Goal: Task Accomplishment & Management: Use online tool/utility

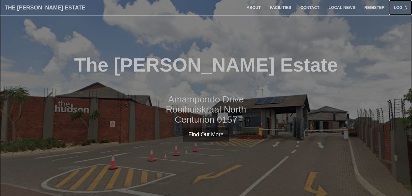
click at [403, 5] on link "Log in" at bounding box center [401, 7] width 23 height 15
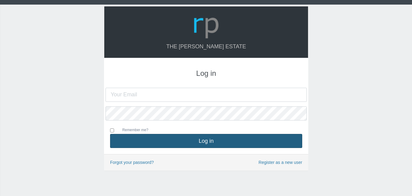
type input "[EMAIL_ADDRESS][DOMAIN_NAME]"
click at [213, 143] on button "Log in" at bounding box center [206, 141] width 192 height 14
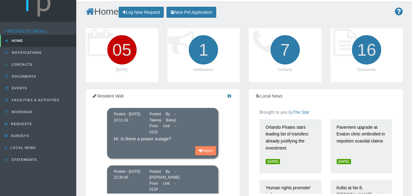
scroll to position [13, 0]
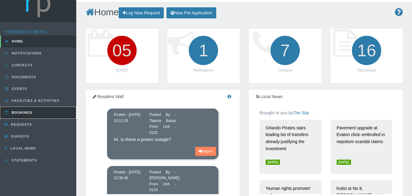
click at [36, 115] on link "Bookings" at bounding box center [38, 113] width 76 height 12
